Goal: Task Accomplishment & Management: Manage account settings

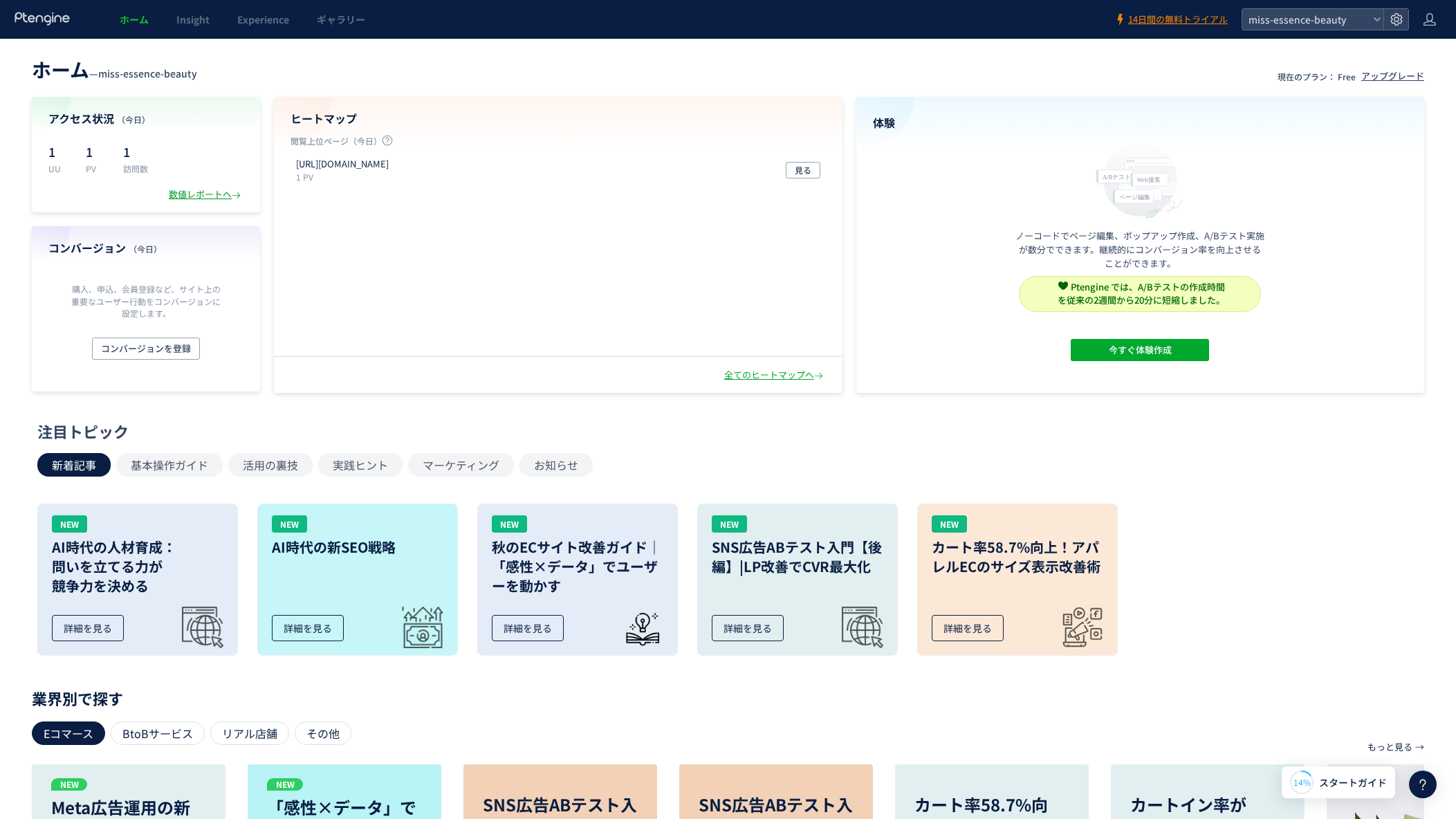
click at [204, 198] on div "数値レポートへ" at bounding box center [206, 194] width 75 height 13
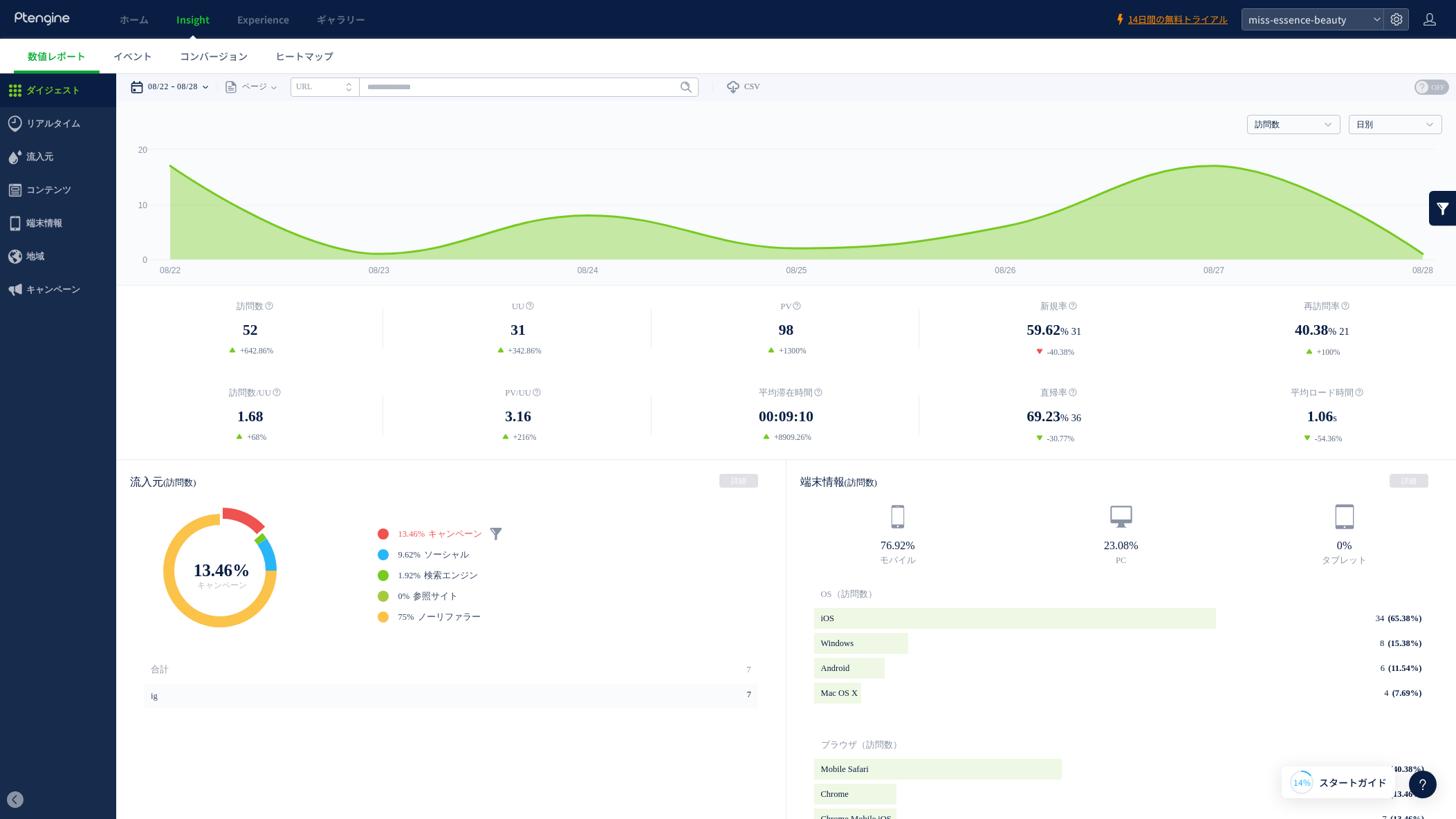
click at [164, 89] on time "08/22" at bounding box center [158, 87] width 21 height 28
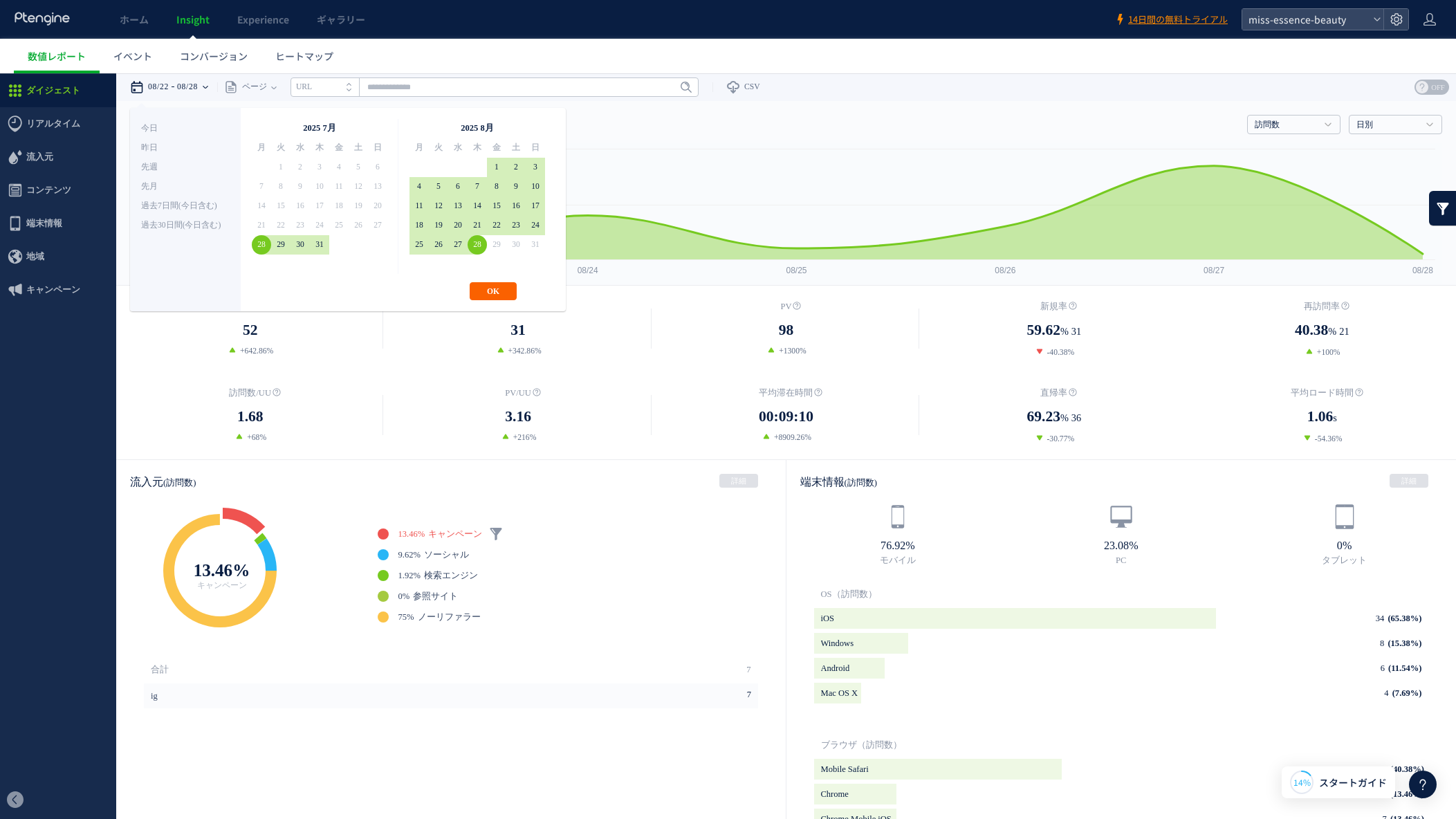
click at [499, 290] on button "OK" at bounding box center [493, 291] width 47 height 18
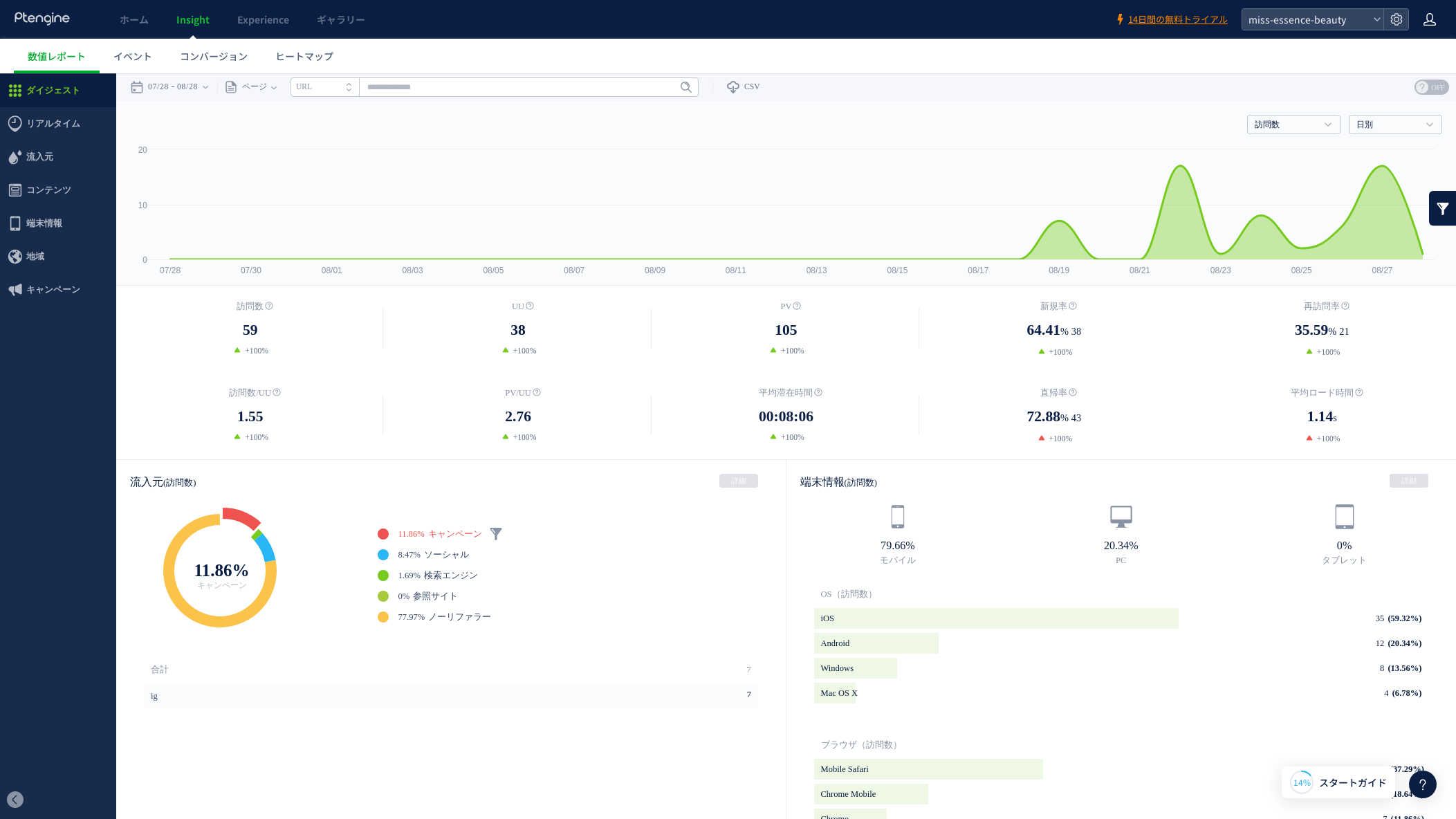
click at [1434, 27] on div at bounding box center [1429, 19] width 14 height 38
click at [1397, 82] on span "ログアウト" at bounding box center [1384, 77] width 48 height 14
